Goal: Complete application form: Complete application form

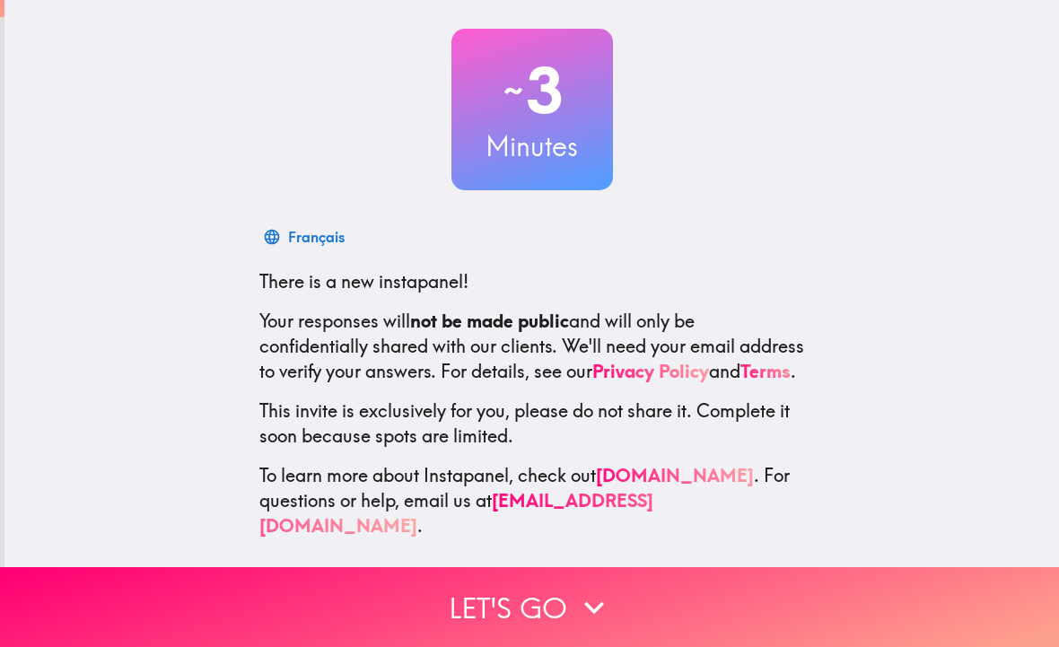
scroll to position [86, 0]
click at [534, 629] on button "Let's go" at bounding box center [529, 607] width 1059 height 80
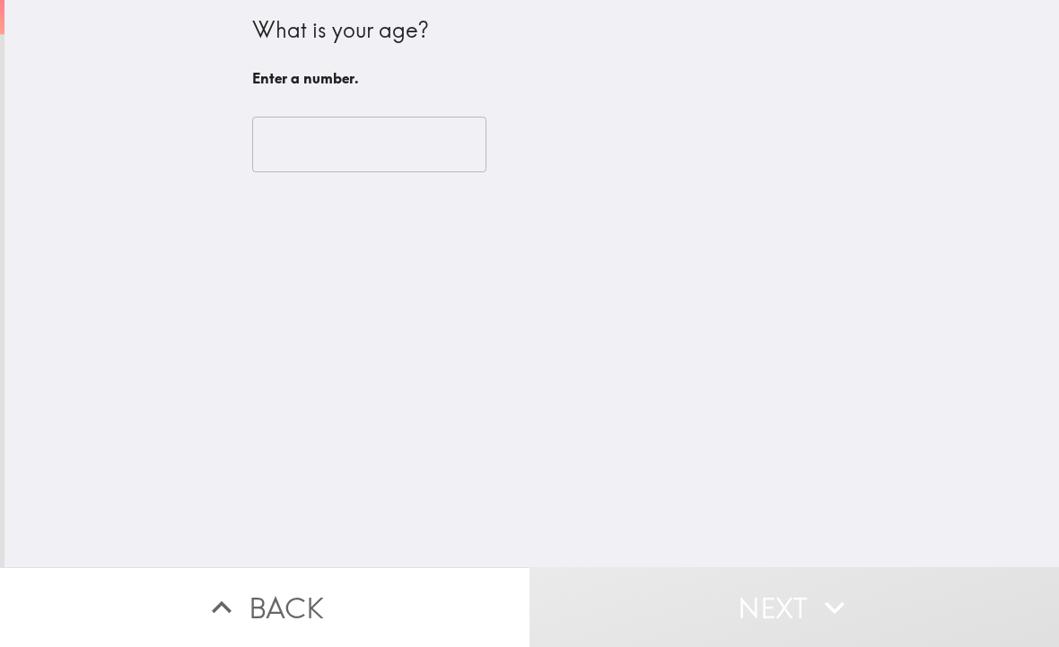
click at [292, 144] on input "number" at bounding box center [369, 145] width 234 height 56
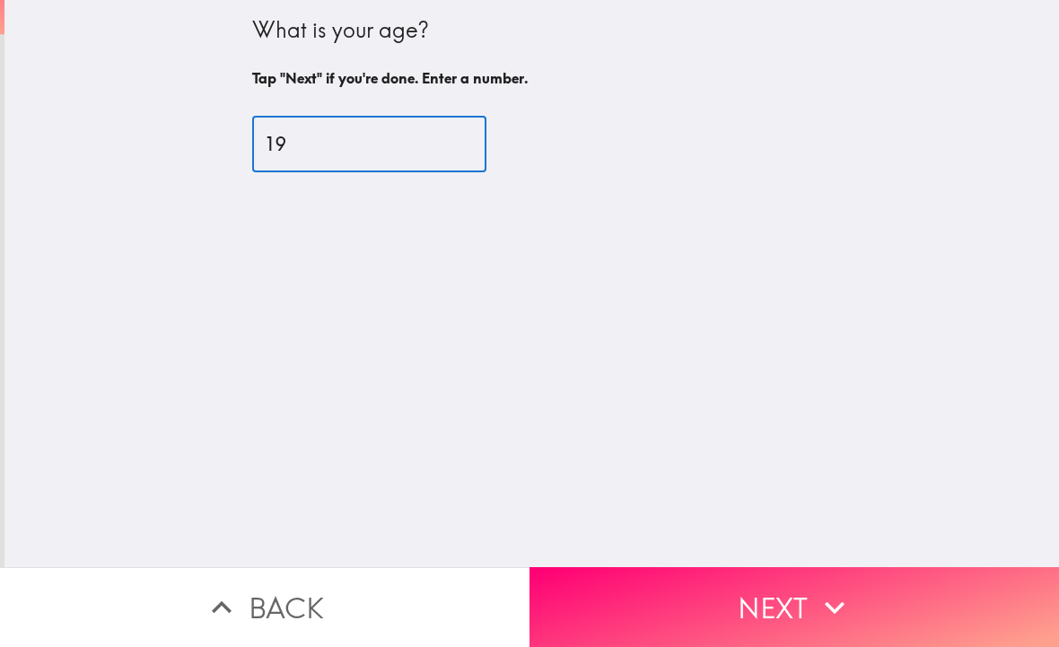
type input "19"
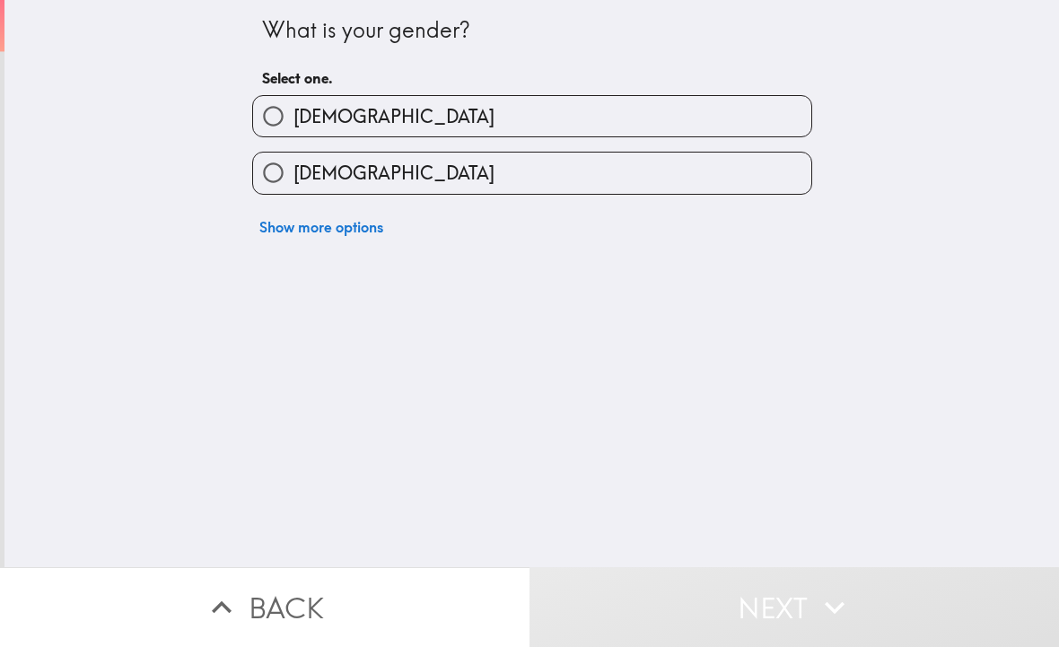
click at [306, 189] on label "[DEMOGRAPHIC_DATA]" at bounding box center [532, 173] width 558 height 40
click at [294, 189] on input "[DEMOGRAPHIC_DATA]" at bounding box center [273, 173] width 40 height 40
radio input "true"
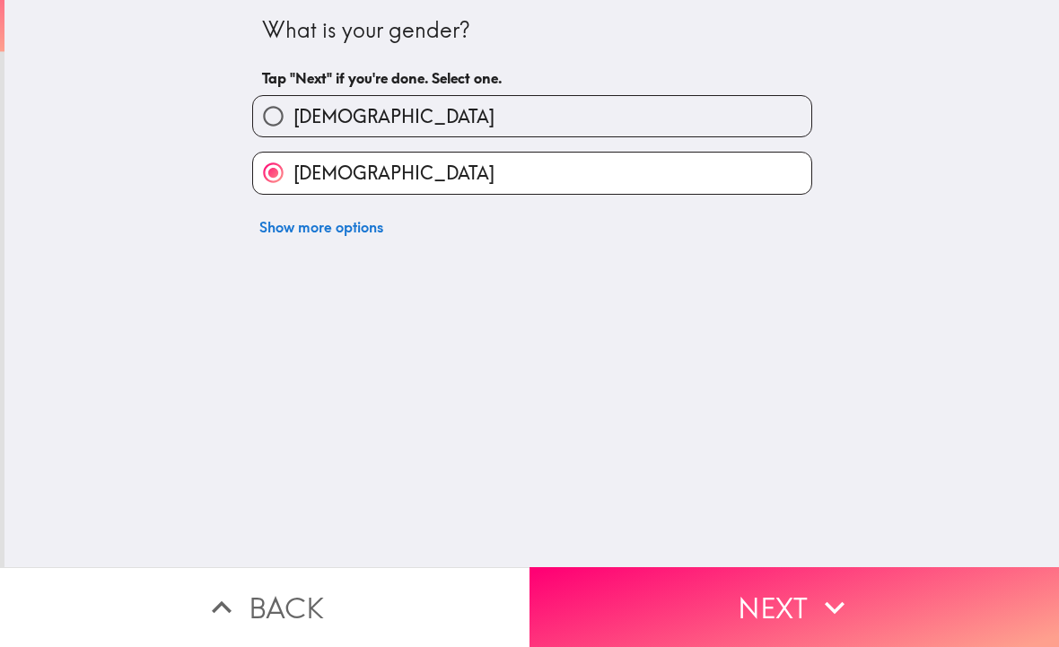
click at [799, 611] on button "Next" at bounding box center [795, 607] width 530 height 80
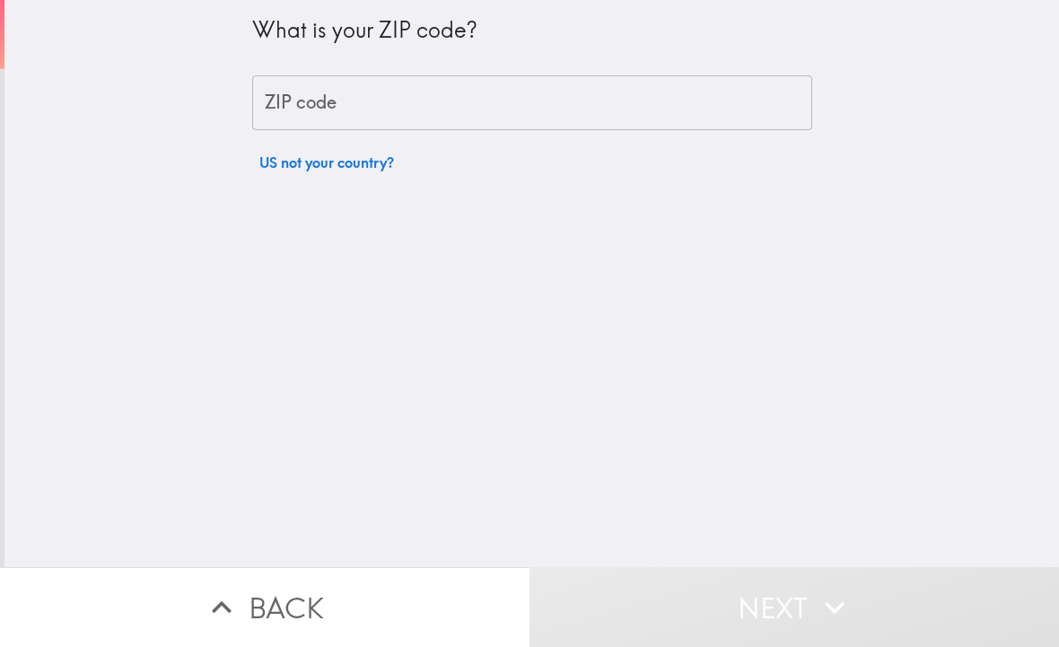
click at [287, 107] on div "ZIP code ZIP code" at bounding box center [532, 103] width 560 height 56
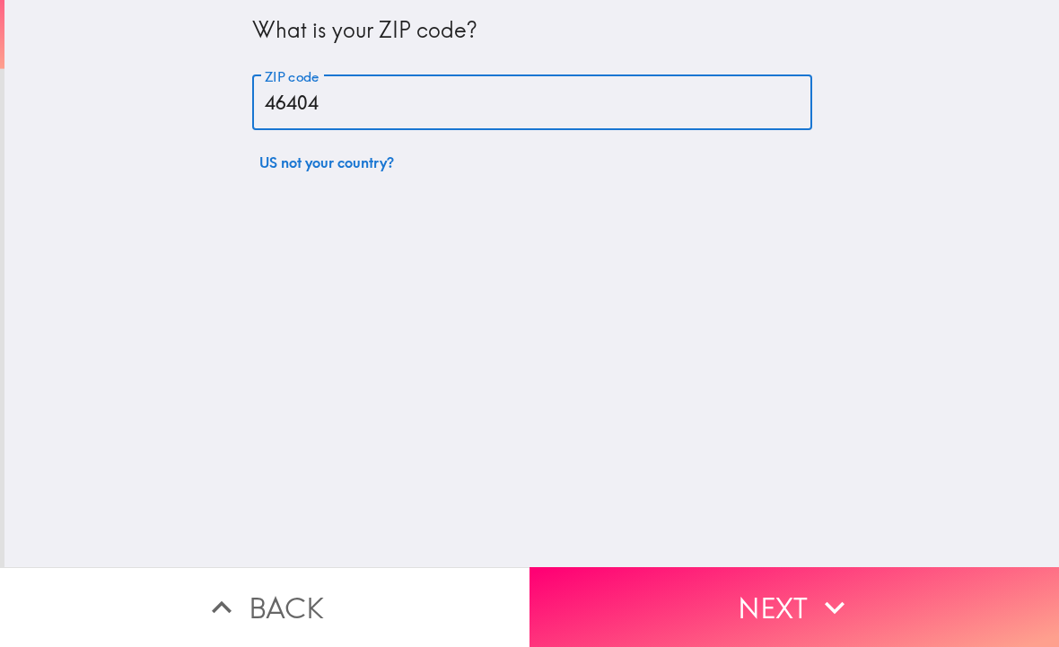
type input "46404"
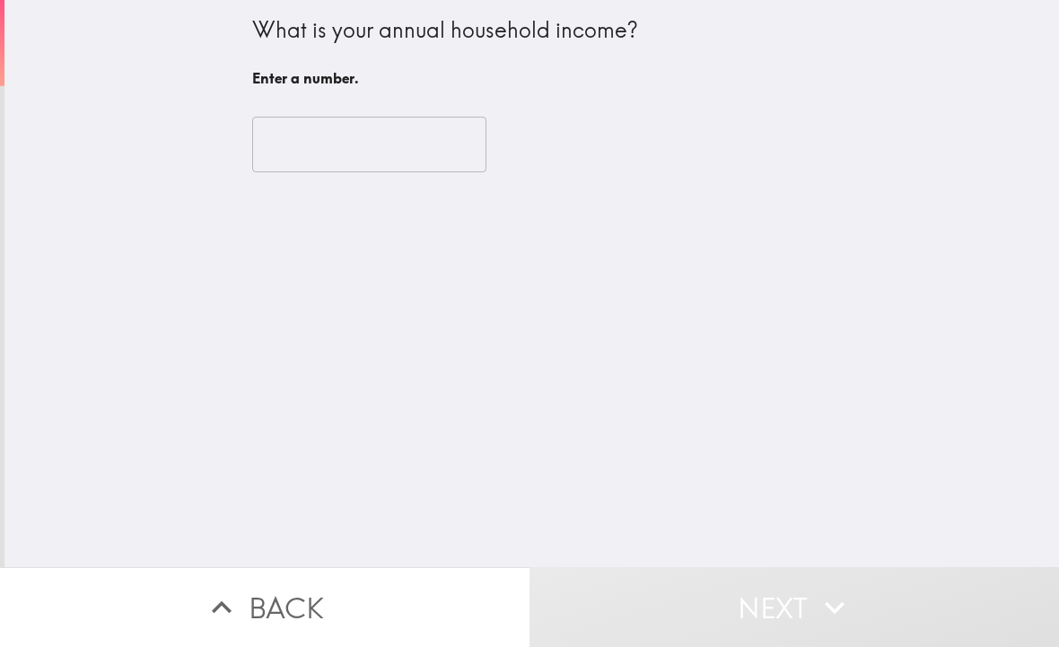
click at [284, 153] on input "number" at bounding box center [369, 145] width 234 height 56
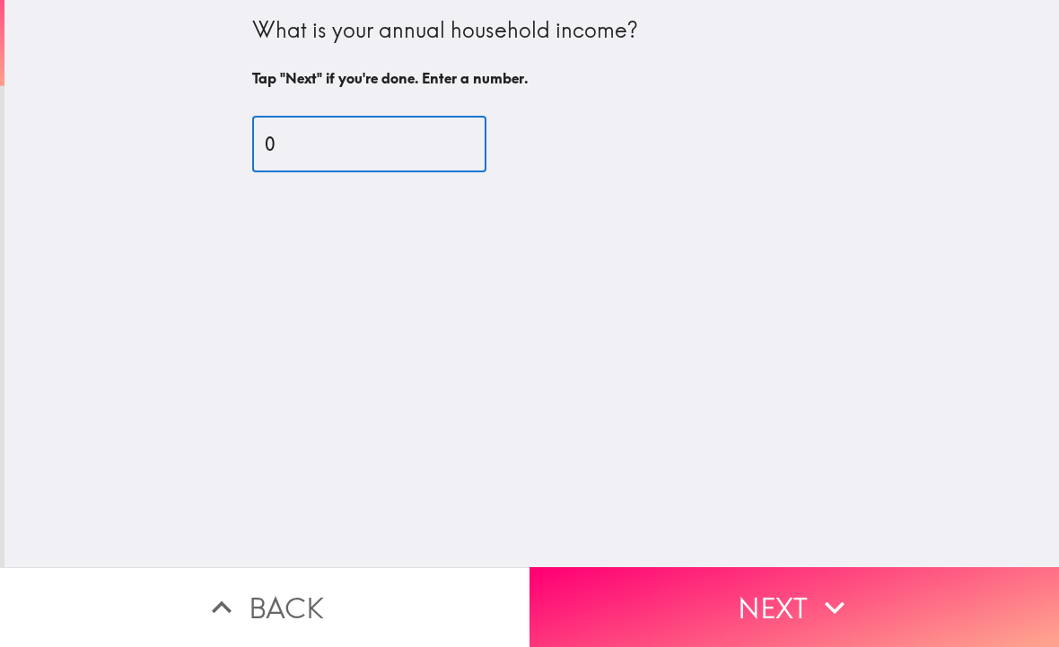
type input "0"
